Goal: Task Accomplishment & Management: Manage account settings

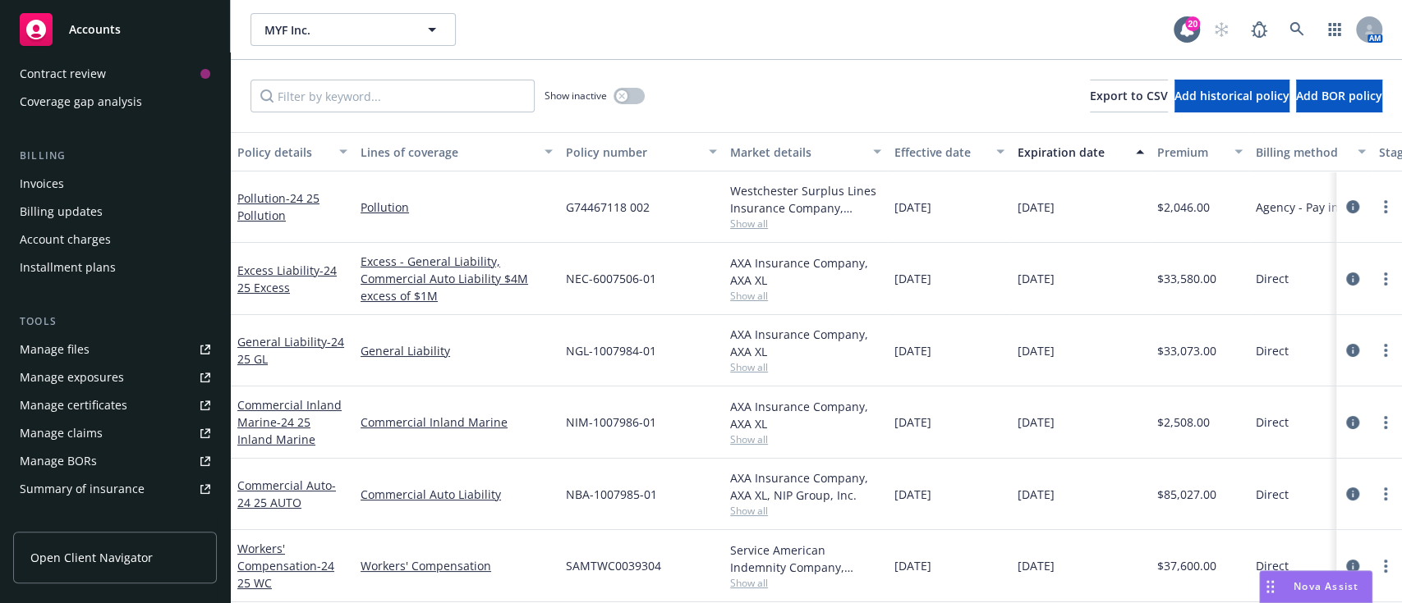
scroll to position [208, 0]
click at [70, 386] on div "Manage exposures" at bounding box center [72, 377] width 104 height 26
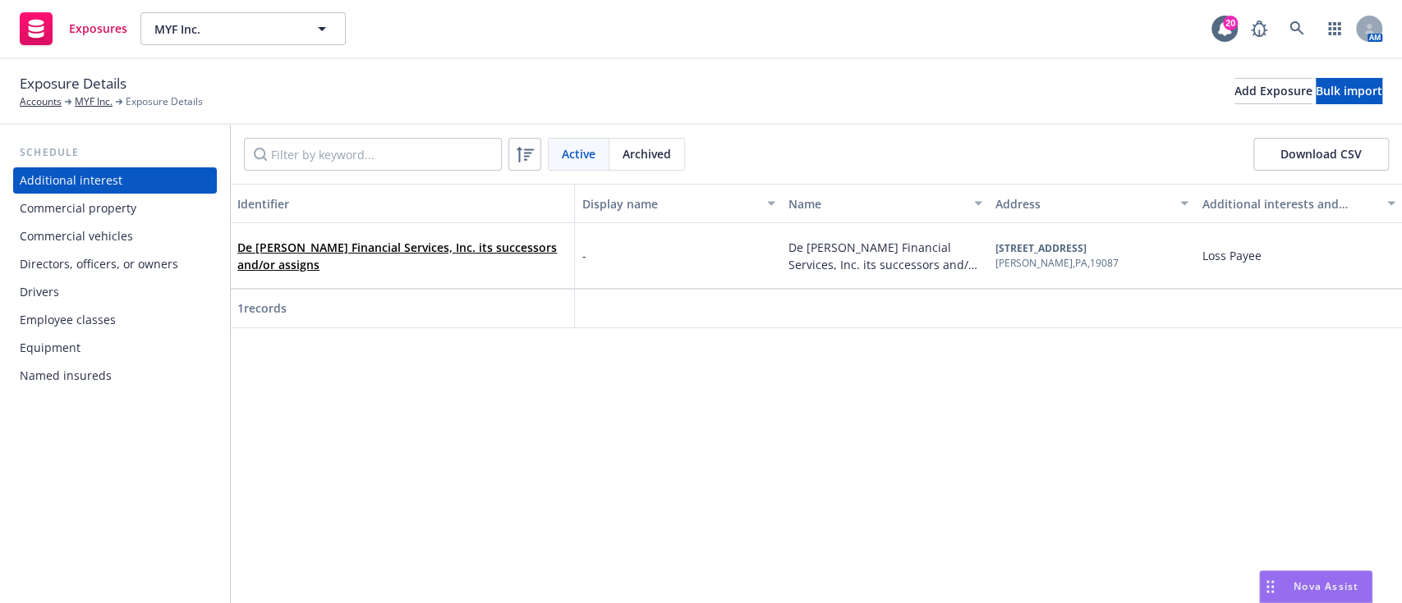
click at [85, 299] on div "Drivers" at bounding box center [115, 292] width 190 height 26
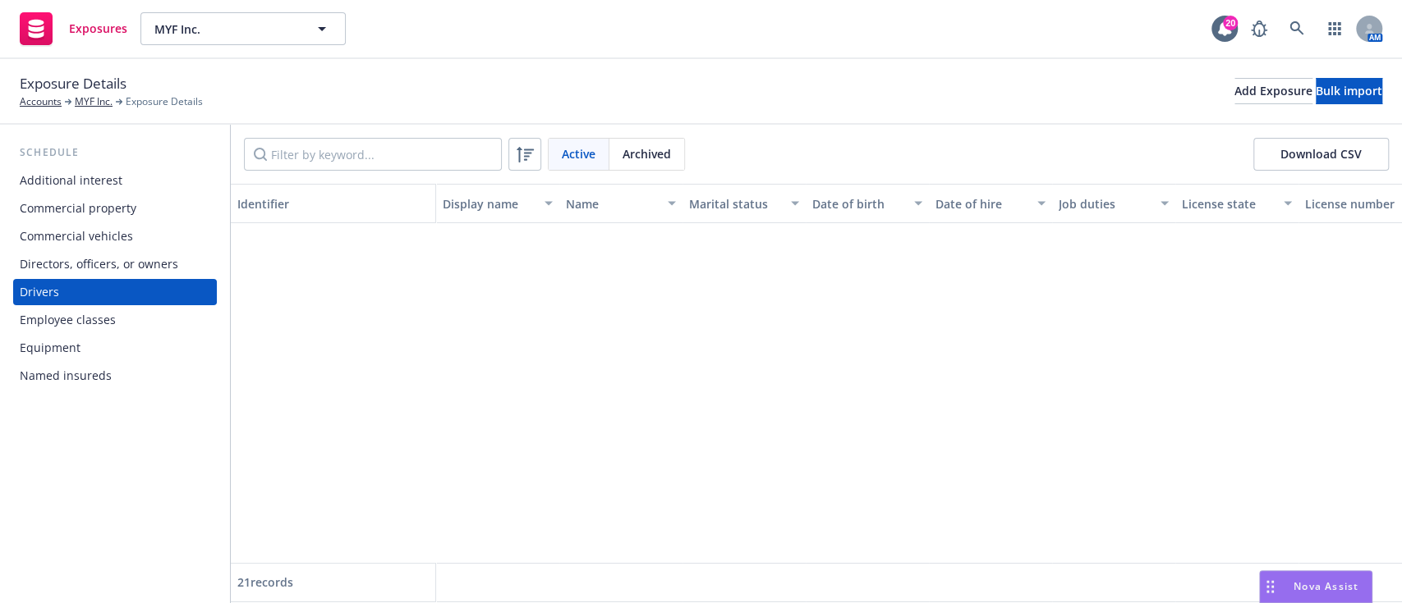
scroll to position [1056, 0]
